Goal: Task Accomplishment & Management: Use online tool/utility

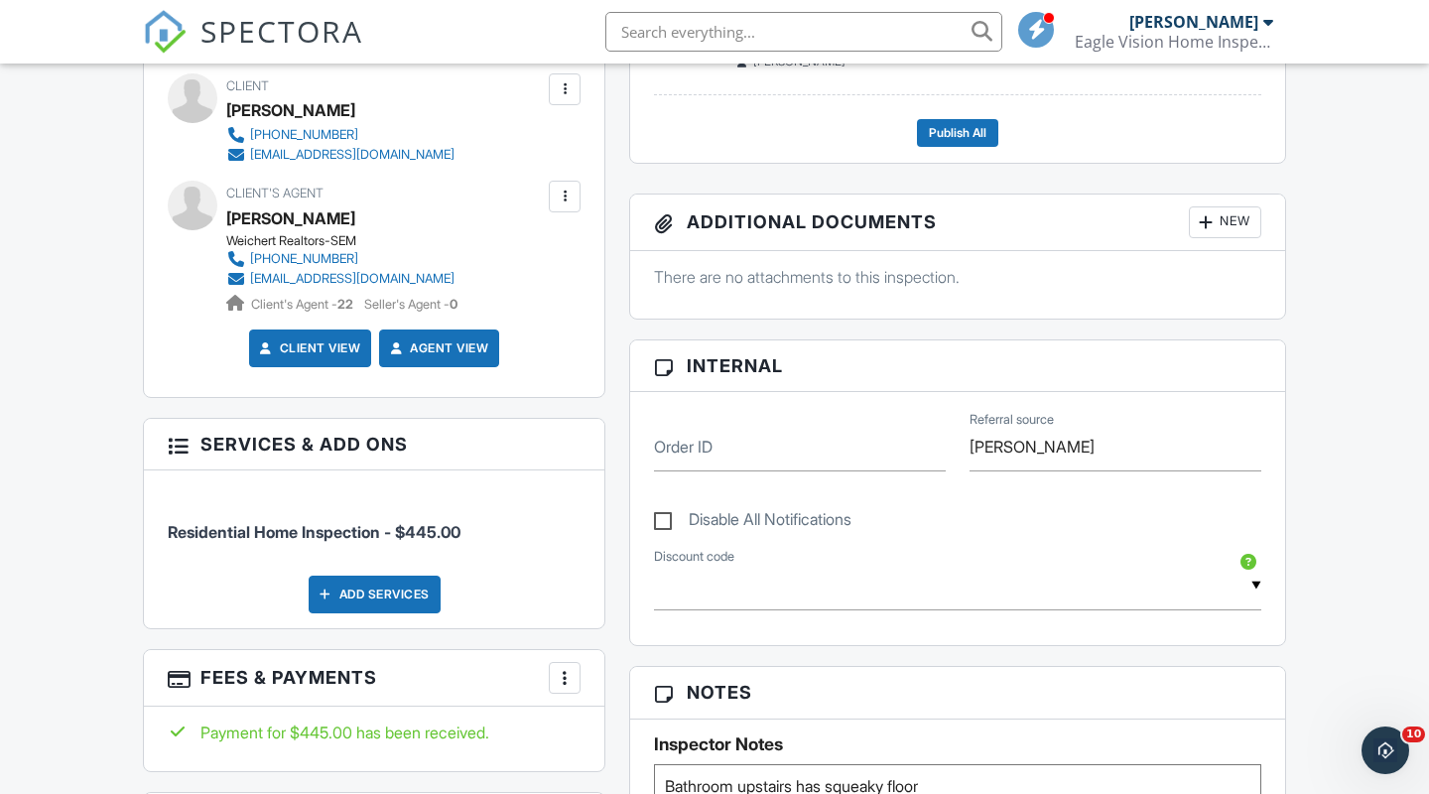
scroll to position [677, 0]
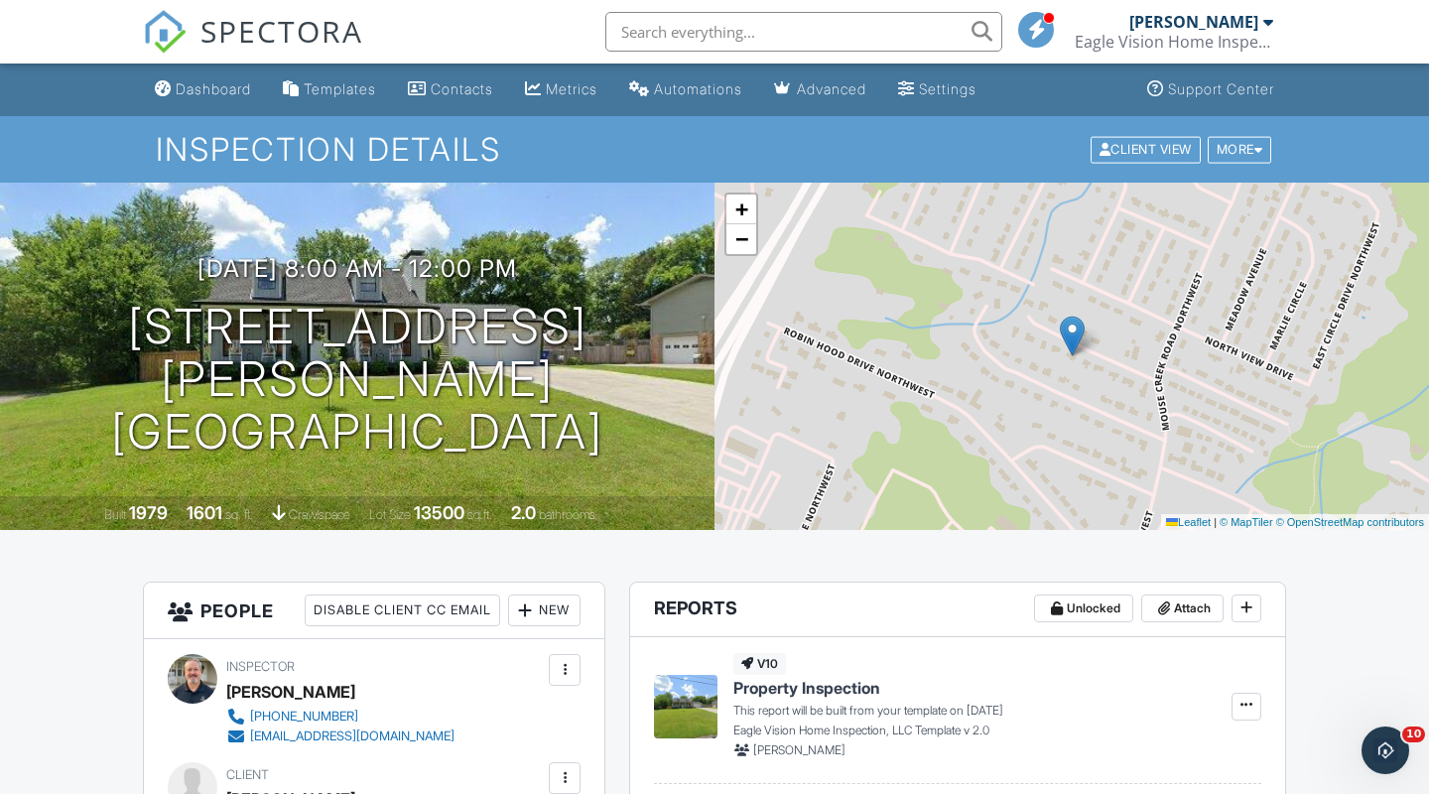
scroll to position [0, 0]
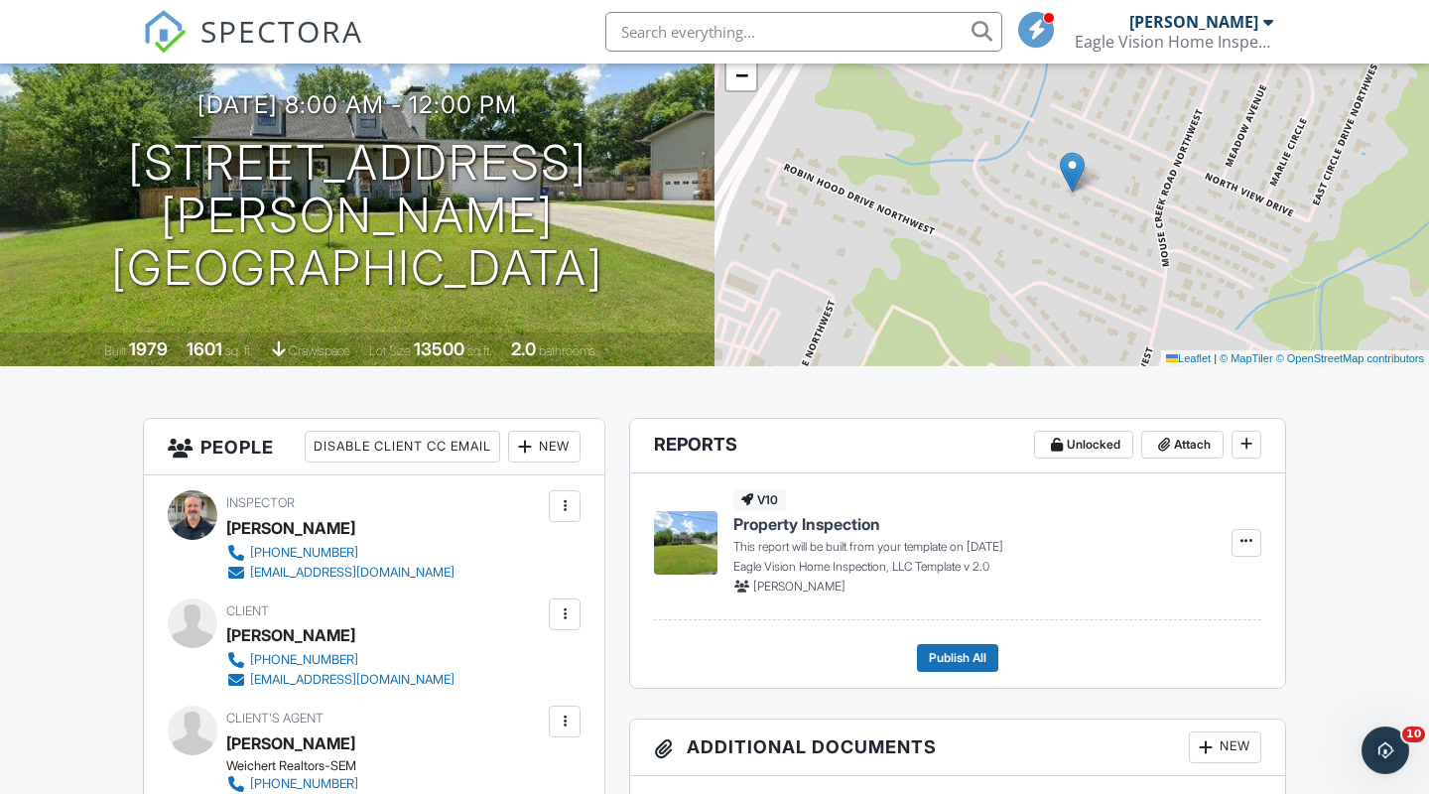
scroll to position [203, 0]
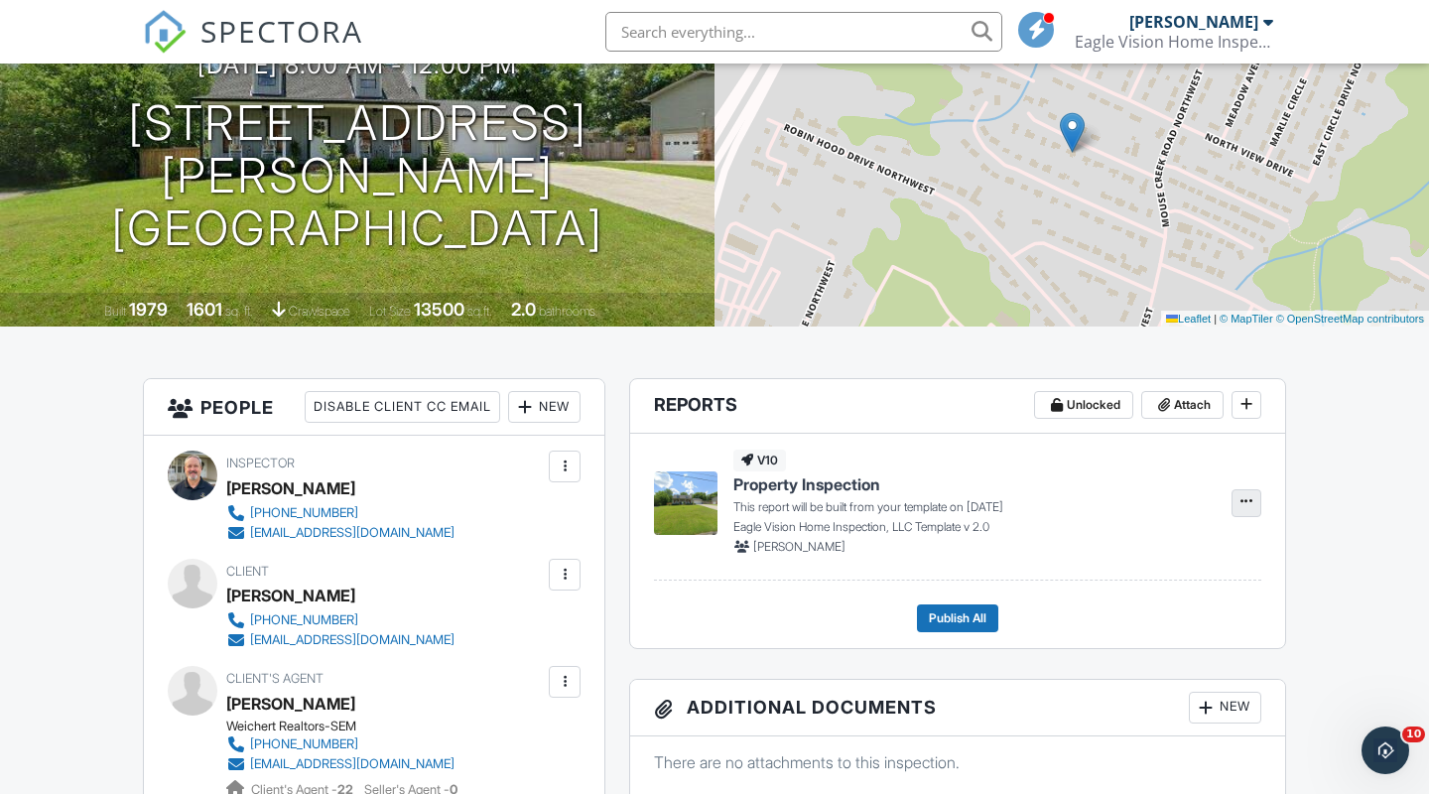
click at [1243, 494] on icon at bounding box center [1246, 501] width 12 height 14
click at [1148, 549] on span "Build Now" at bounding box center [1116, 555] width 63 height 21
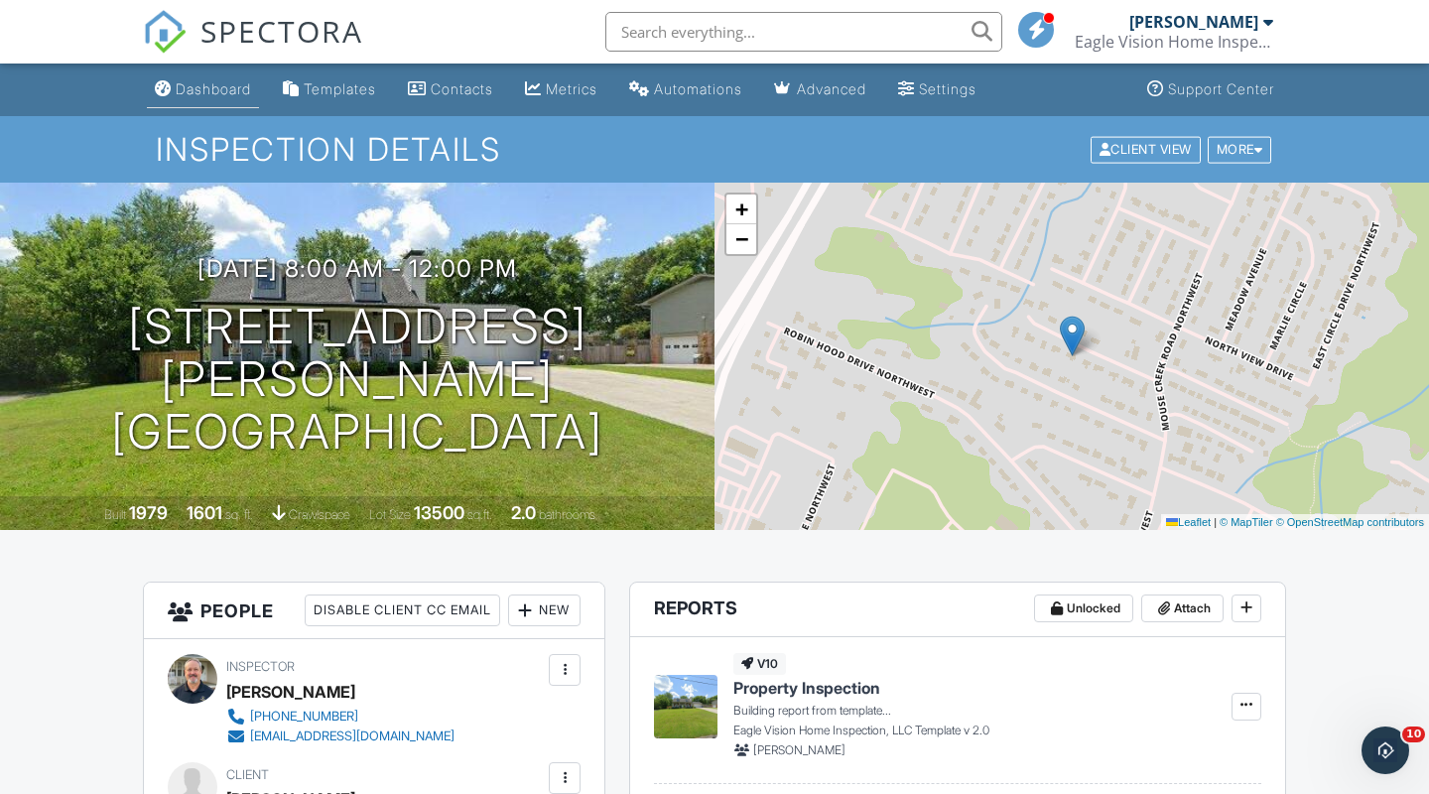
scroll to position [0, 0]
click at [208, 91] on div "Dashboard" at bounding box center [213, 88] width 75 height 17
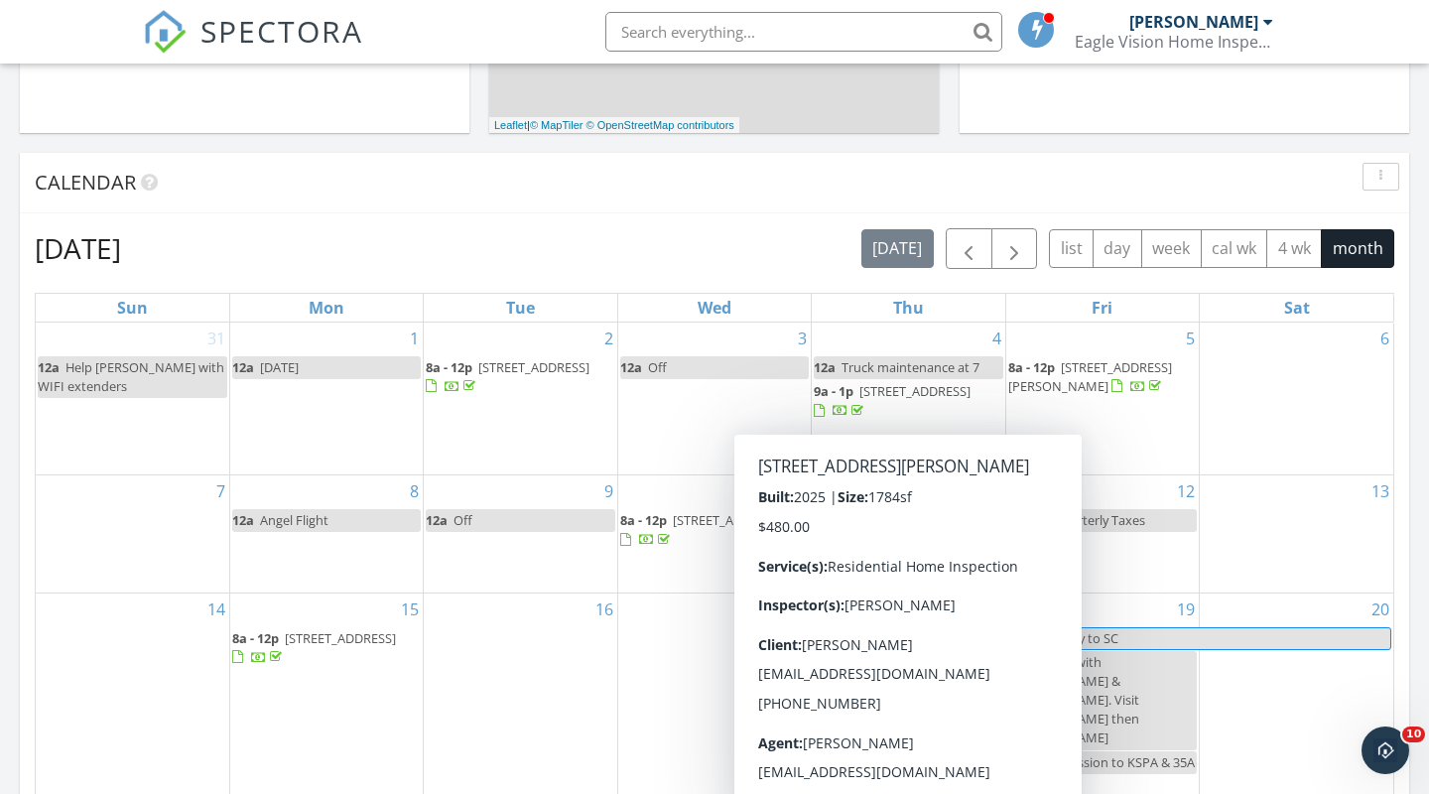
scroll to position [720, 0]
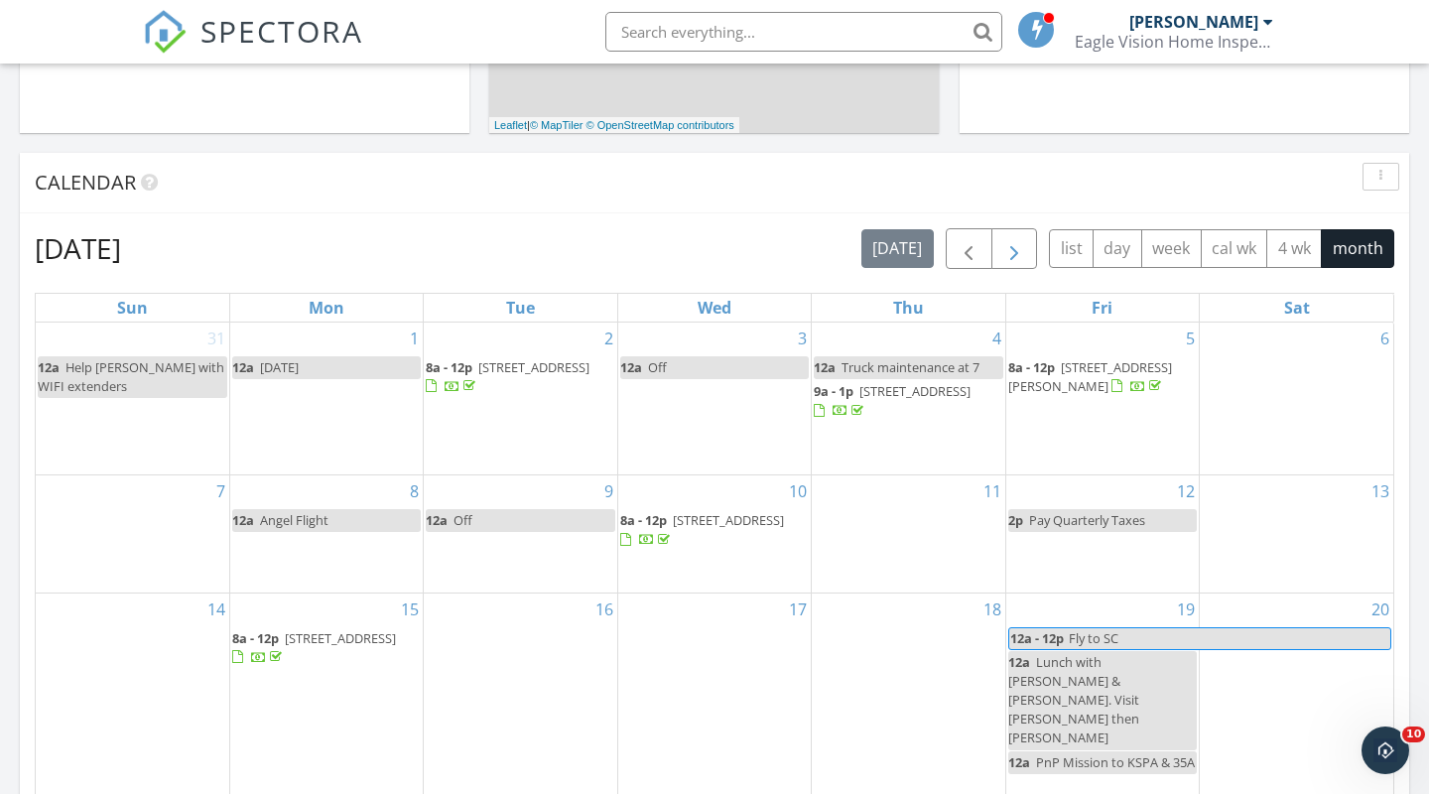
click at [1012, 239] on span "button" at bounding box center [1014, 249] width 24 height 24
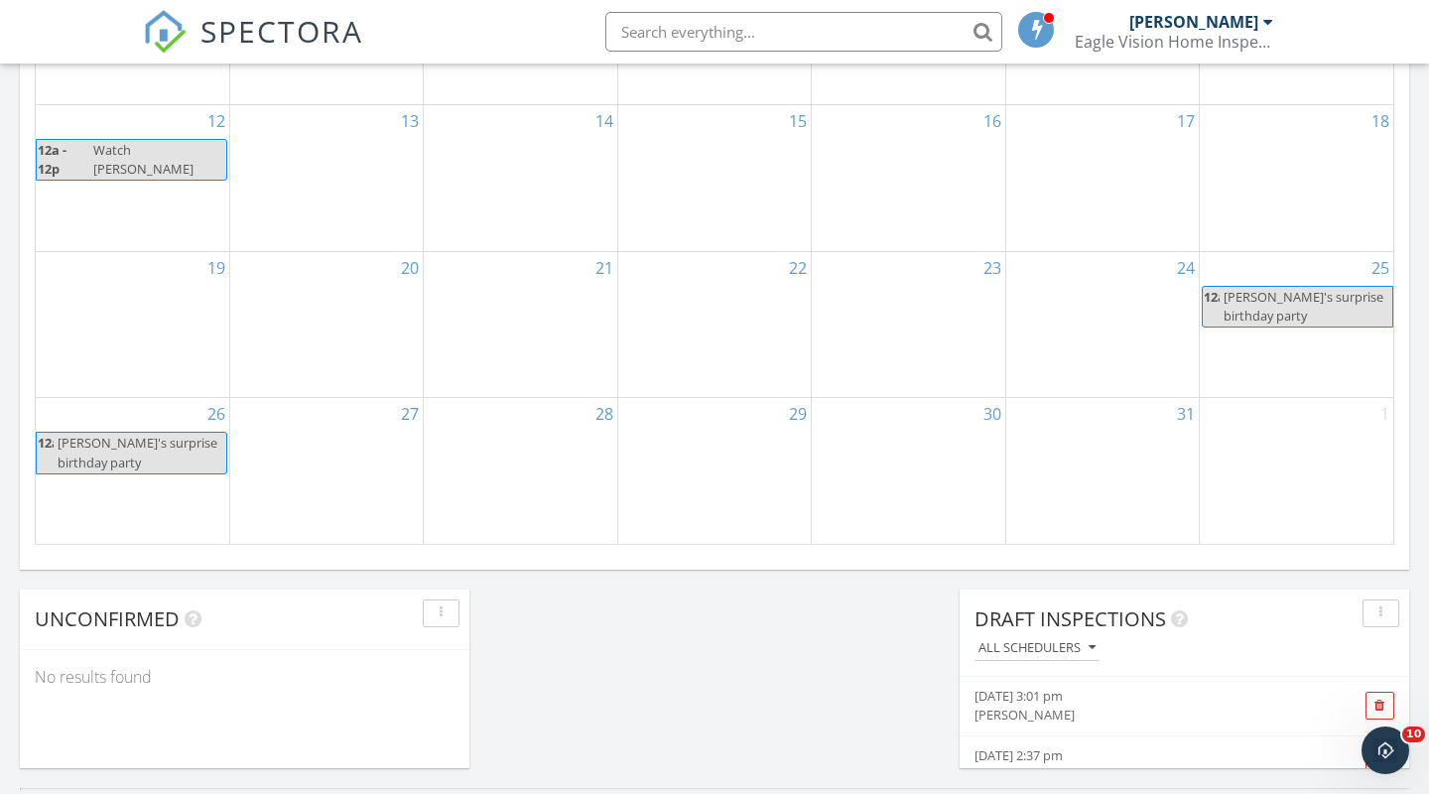
scroll to position [1275, 0]
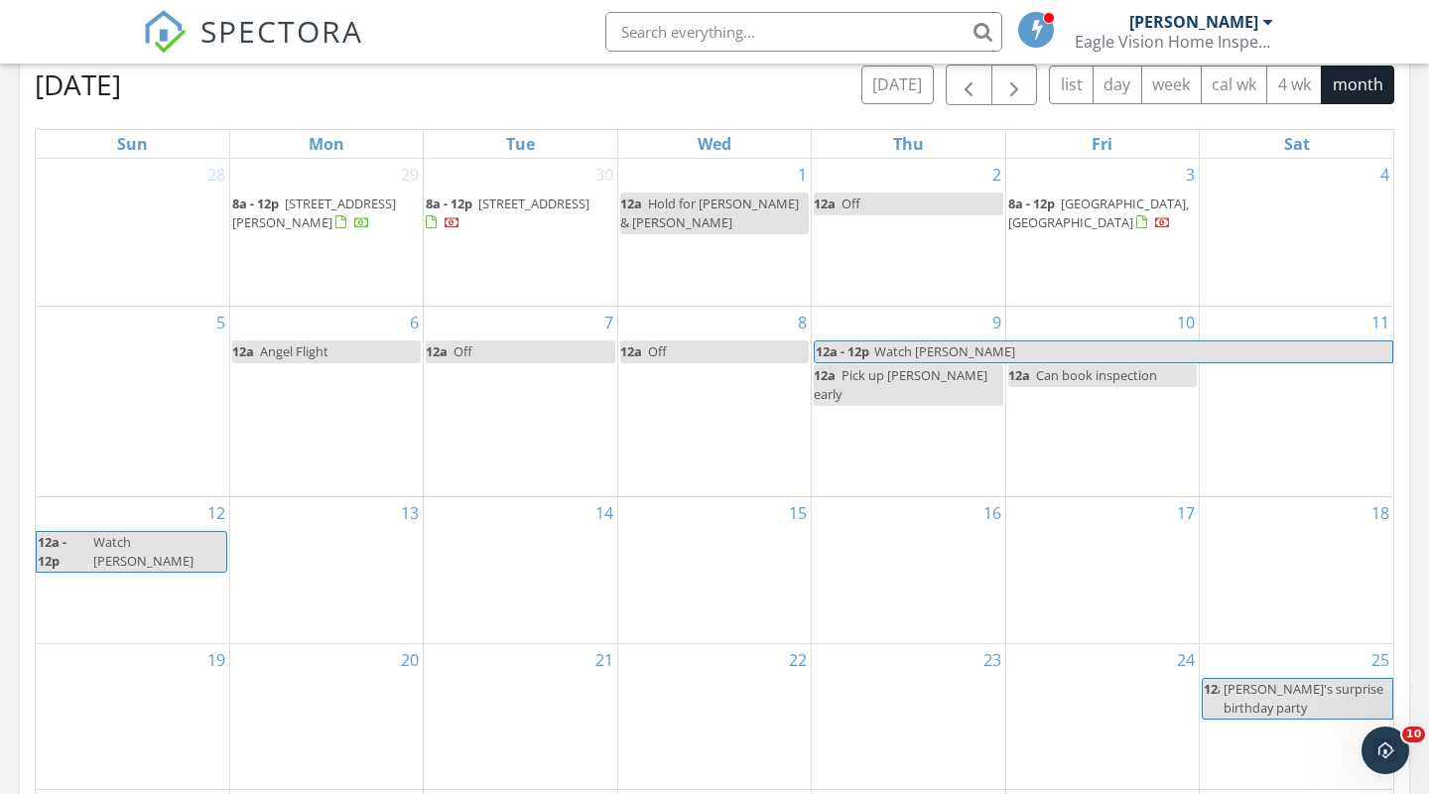
scroll to position [888, 0]
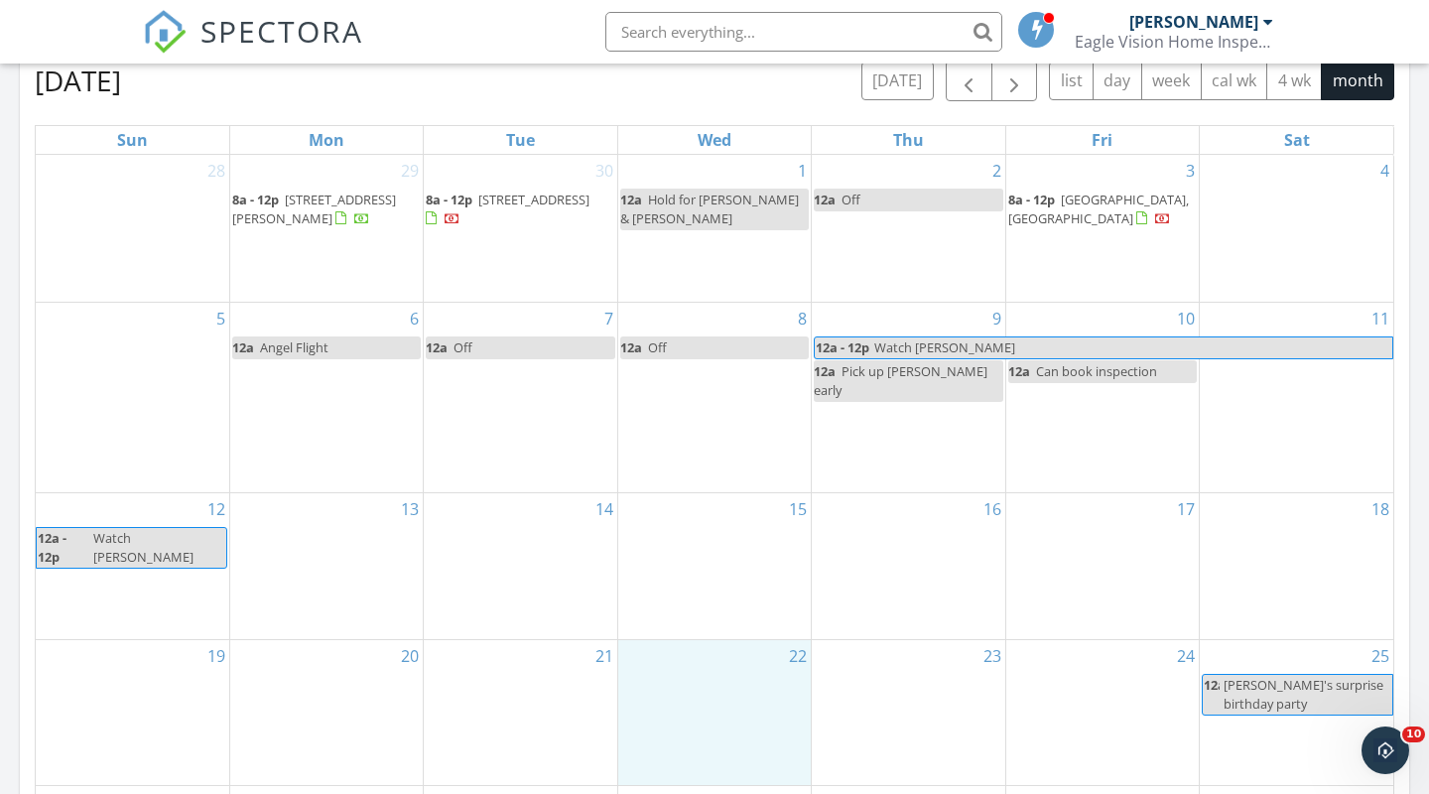
click at [715, 689] on div "22" at bounding box center [714, 713] width 192 height 146
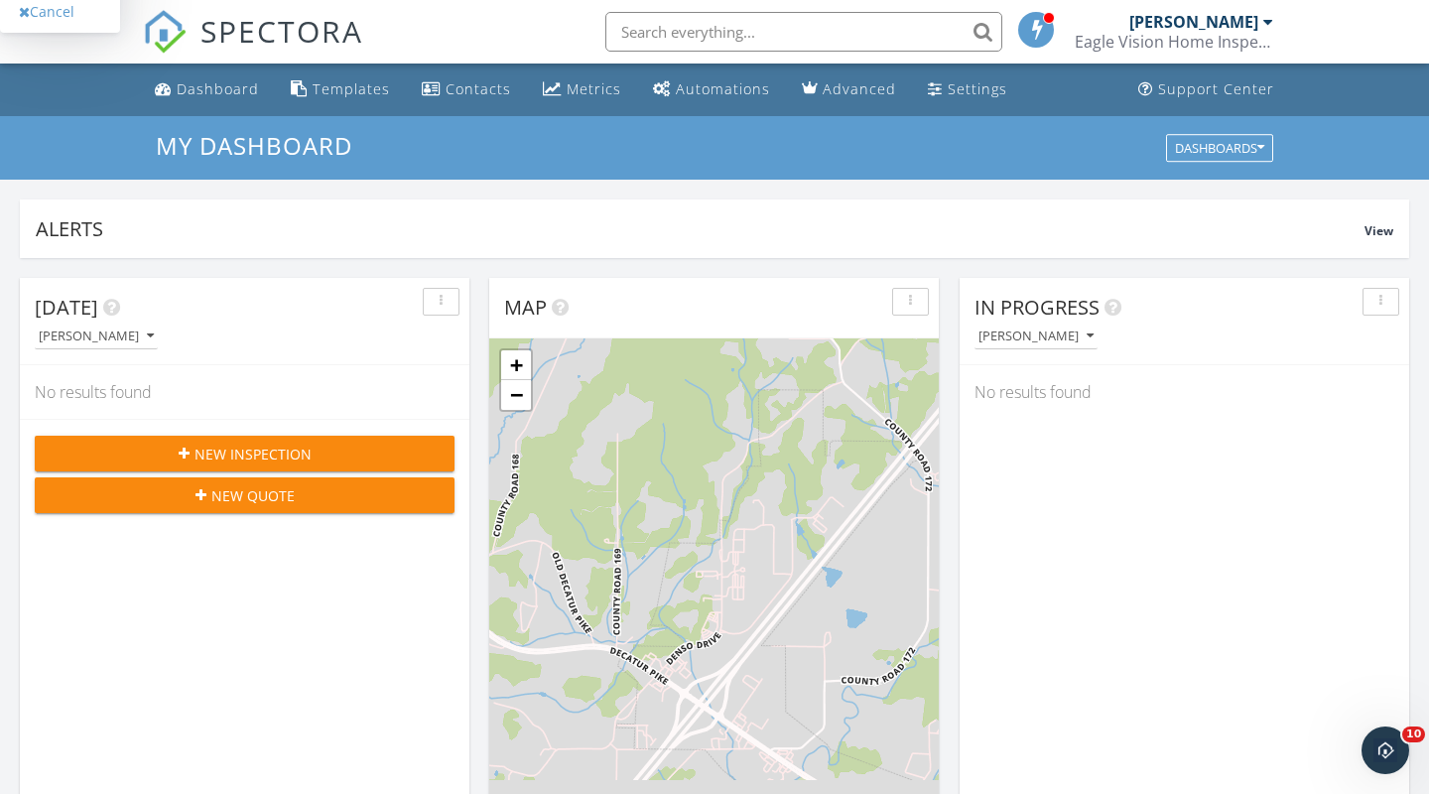
scroll to position [0, 0]
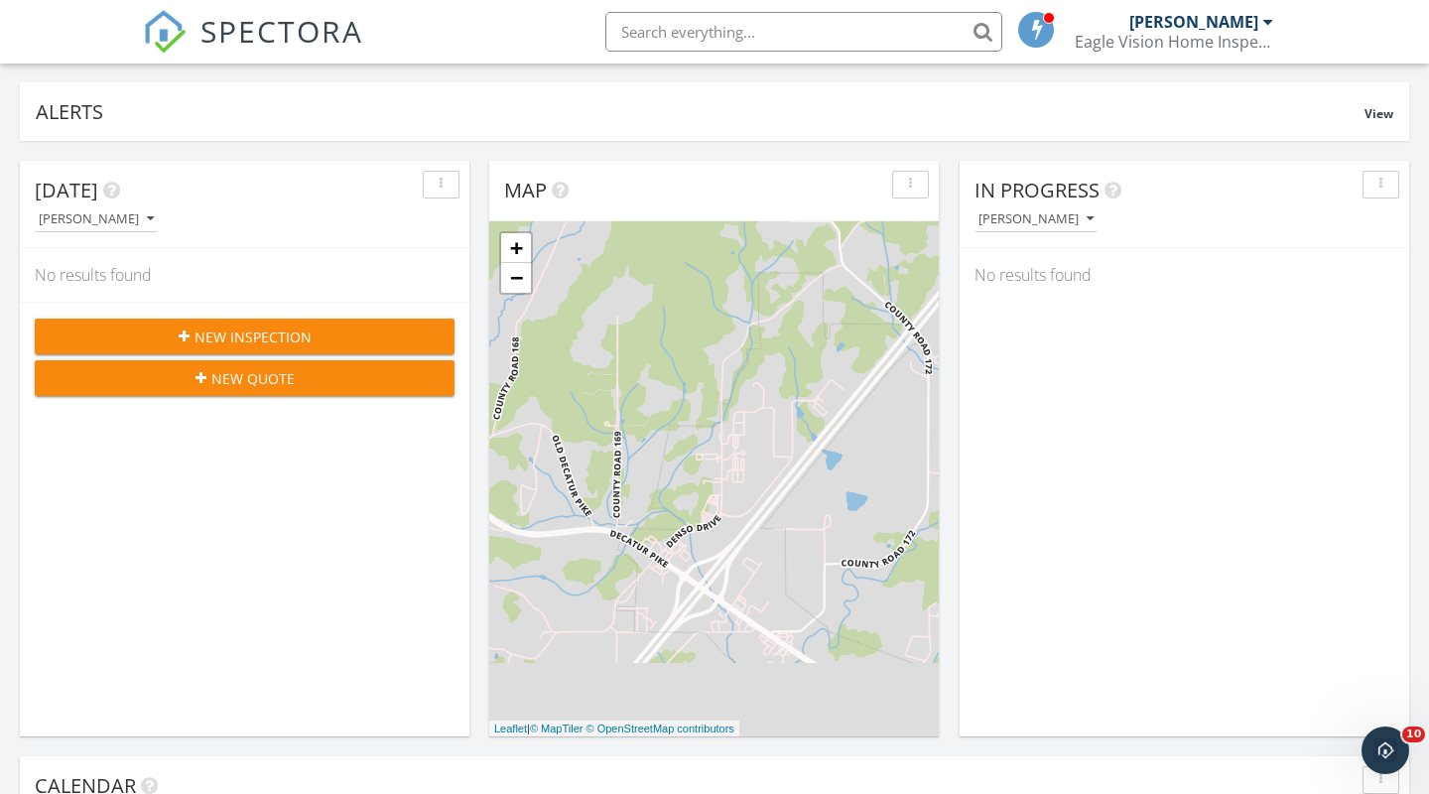
scroll to position [116, 0]
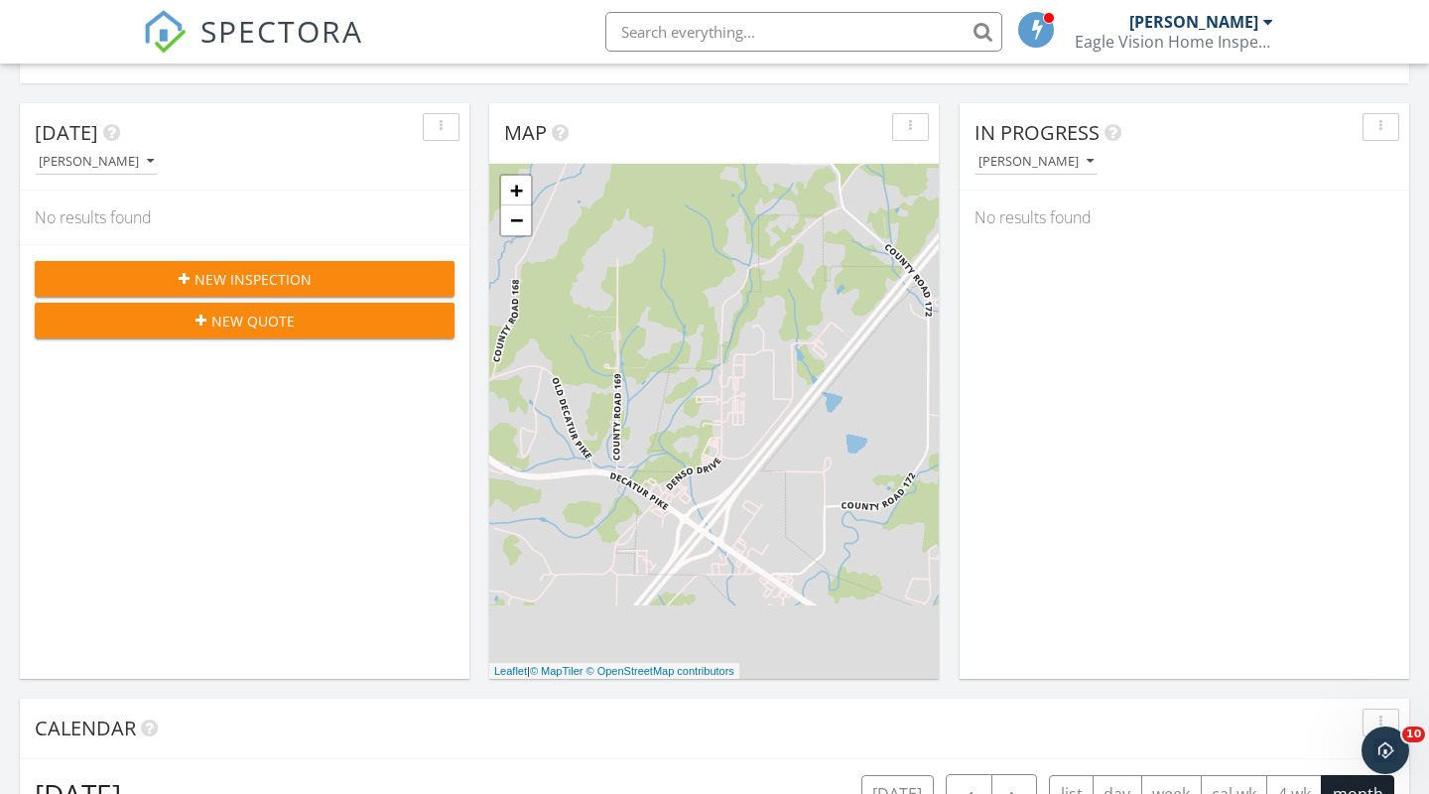
scroll to position [177, 0]
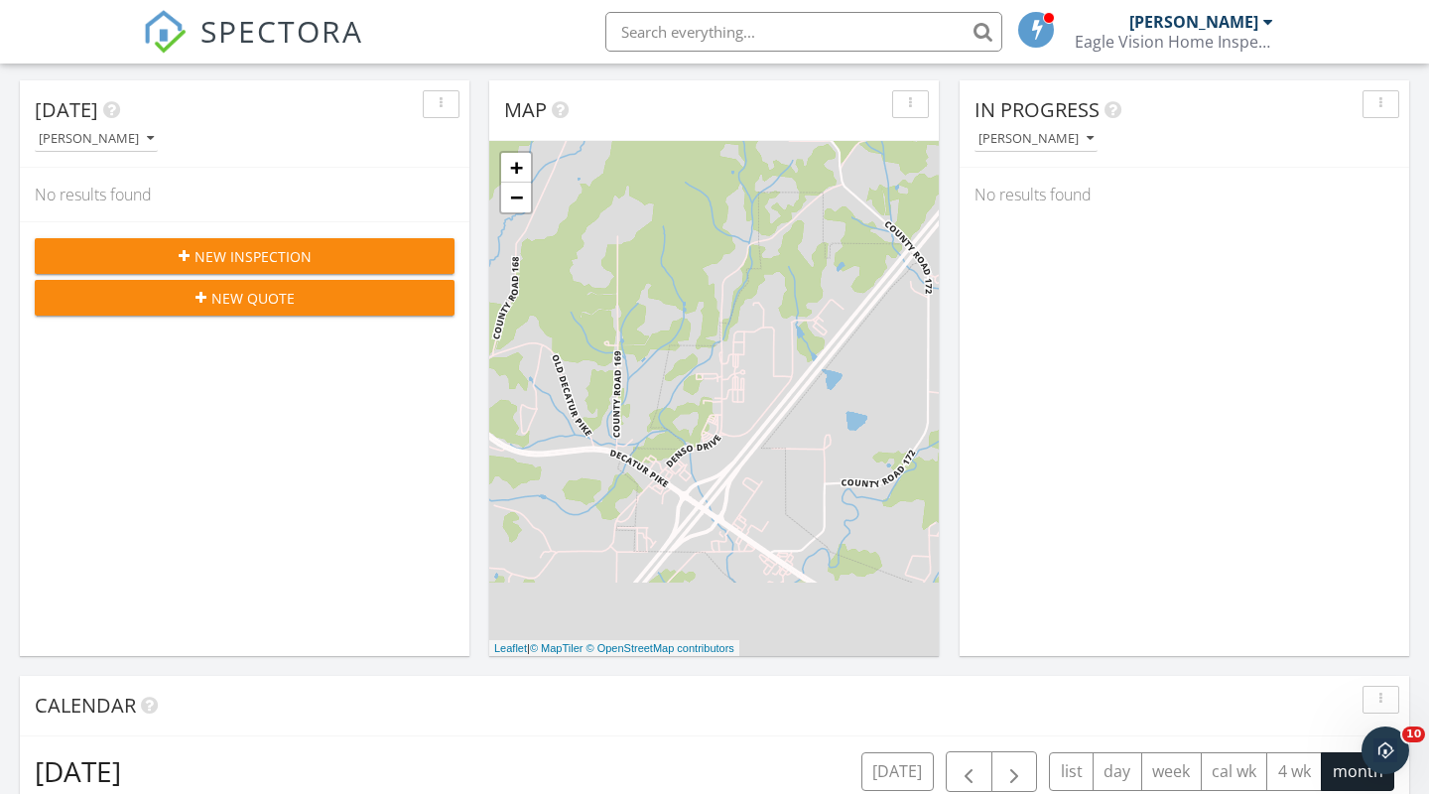
scroll to position [194, 0]
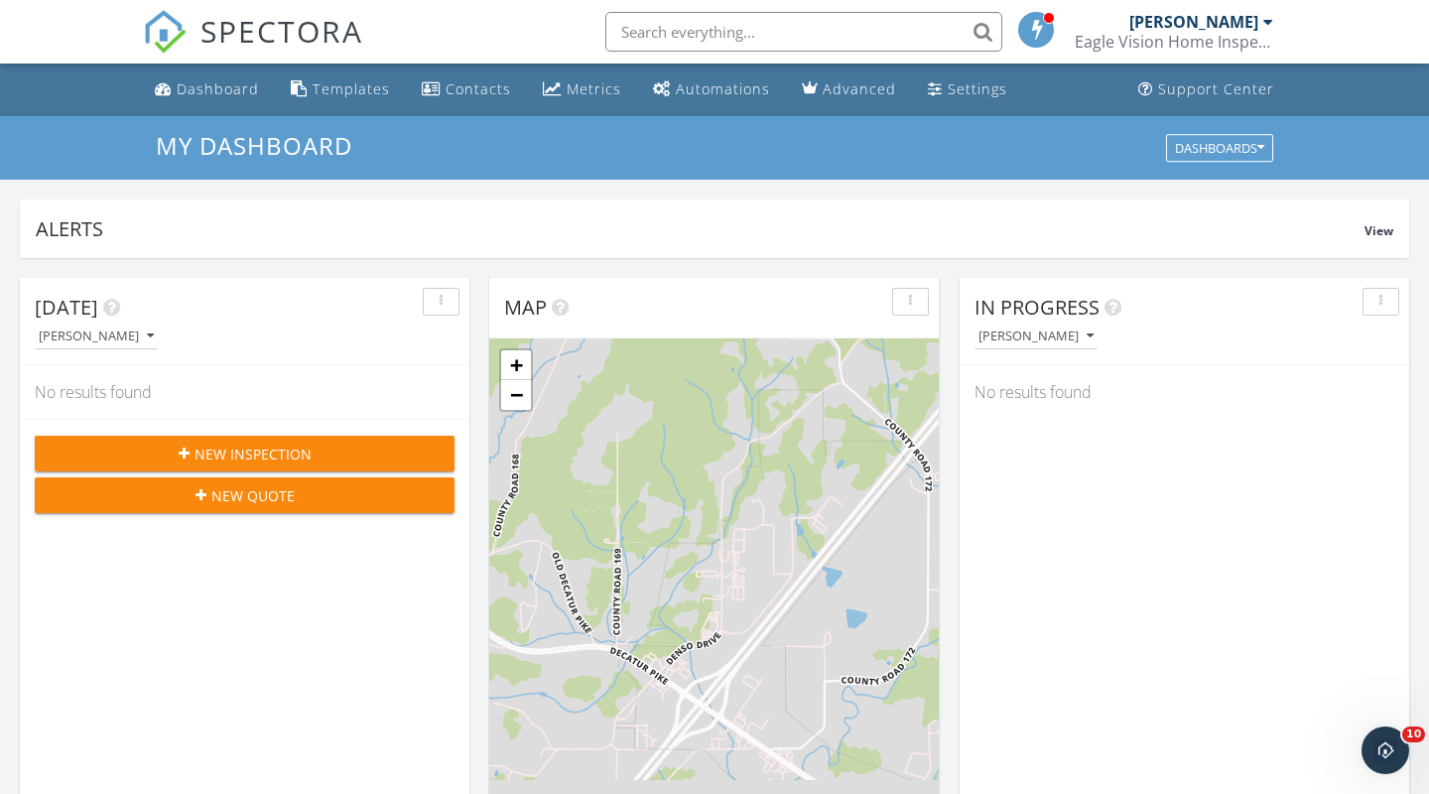
scroll to position [0, 0]
